Goal: Information Seeking & Learning: Learn about a topic

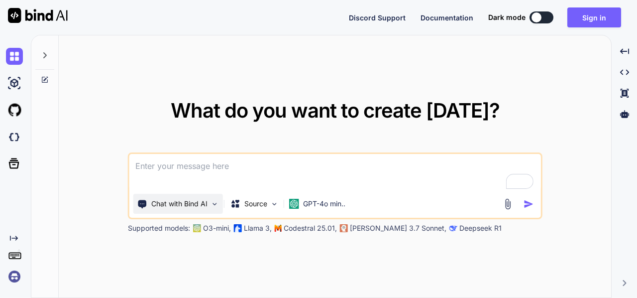
click at [205, 208] on p "Chat with Bind AI" at bounding box center [179, 204] width 56 height 10
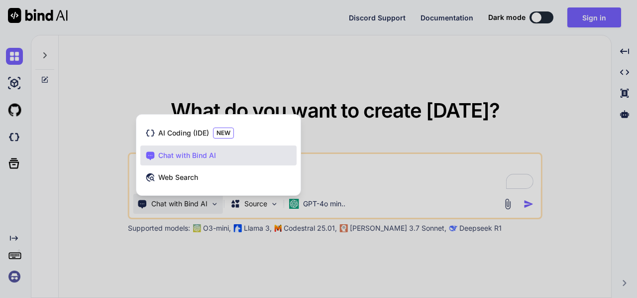
click at [205, 208] on div at bounding box center [318, 149] width 637 height 298
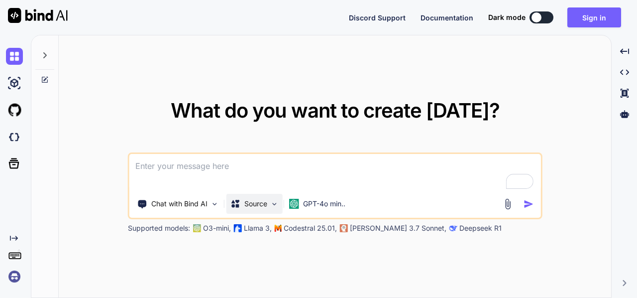
click at [274, 209] on div "Source" at bounding box center [254, 204] width 56 height 20
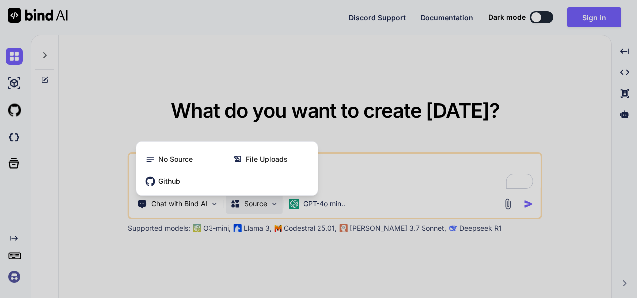
click at [320, 202] on div at bounding box center [318, 149] width 637 height 298
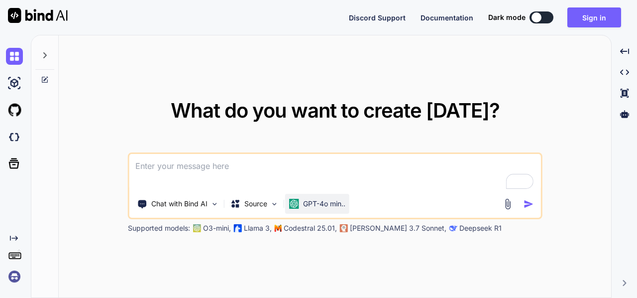
click at [339, 206] on p "GPT-4o min.." at bounding box center [324, 204] width 42 height 10
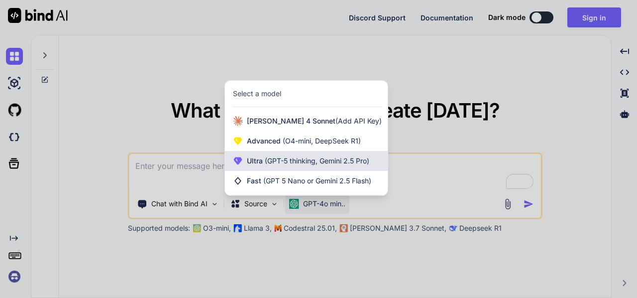
click at [298, 165] on span "Ultra (GPT-5 thinking, Gemini 2.5 Pro)" at bounding box center [308, 161] width 122 height 10
type textarea "x"
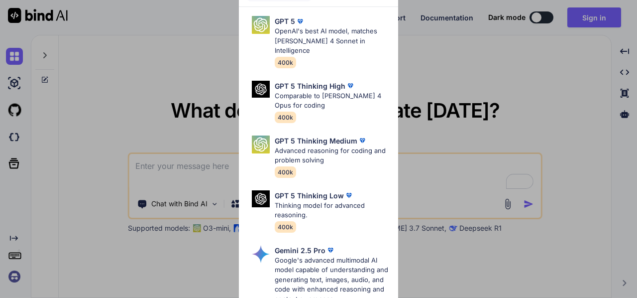
scroll to position [149, 0]
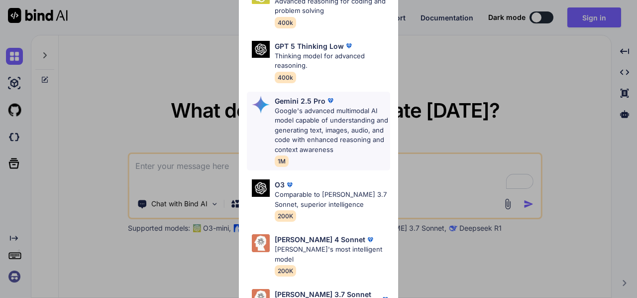
click at [313, 119] on p "Google's advanced multimodal AI model capable of understanding and generating t…" at bounding box center [332, 130] width 115 height 49
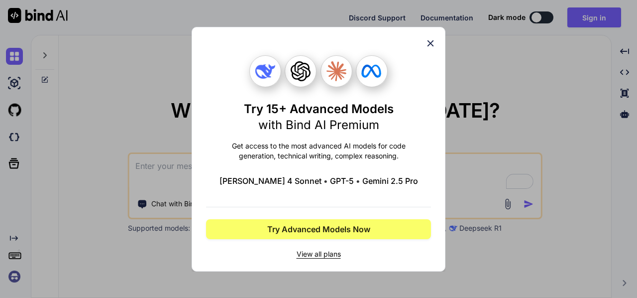
scroll to position [0, 0]
click at [317, 254] on span "View all plans" at bounding box center [318, 254] width 225 height 10
